Goal: Obtain resource: Download file/media

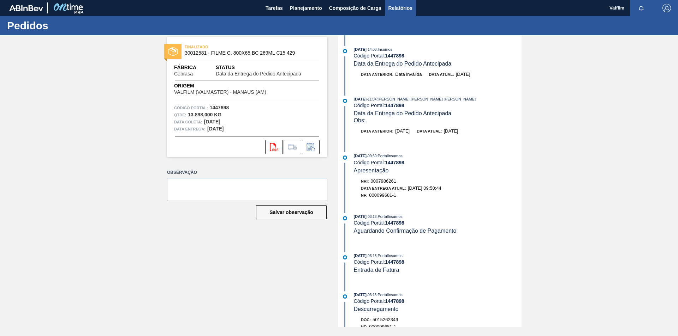
click at [406, 5] on span "Relatórios" at bounding box center [400, 8] width 24 height 8
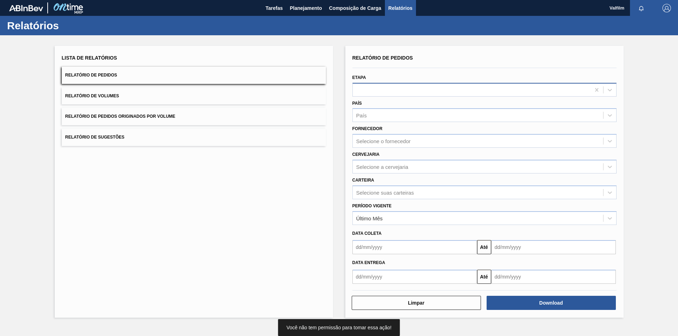
click at [421, 94] on div at bounding box center [472, 90] width 238 height 10
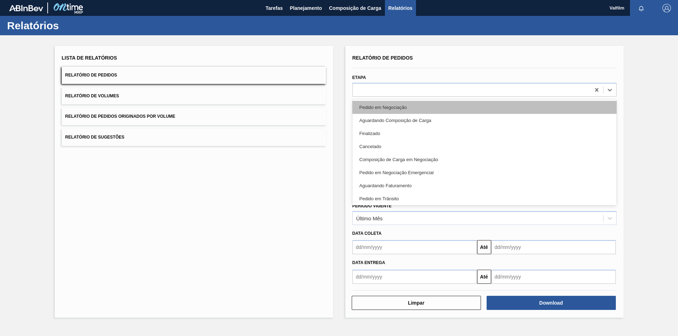
click at [415, 106] on div "Pedido em Negociação" at bounding box center [484, 107] width 264 height 13
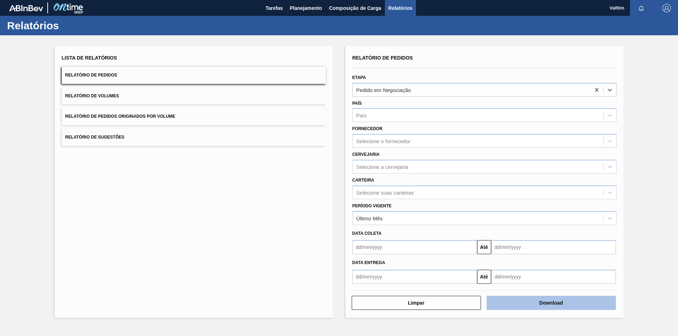
click at [543, 306] on button "Download" at bounding box center [551, 303] width 129 height 14
